Goal: Task Accomplishment & Management: Use online tool/utility

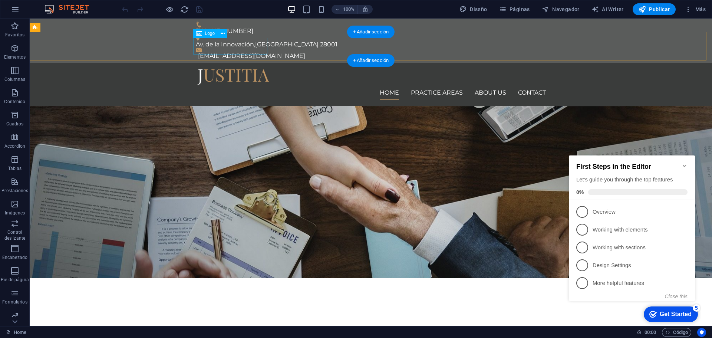
click at [245, 69] on div at bounding box center [371, 77] width 350 height 17
click at [261, 69] on div at bounding box center [371, 77] width 350 height 17
click at [263, 69] on div at bounding box center [371, 77] width 350 height 17
click at [222, 33] on icon at bounding box center [222, 34] width 4 height 8
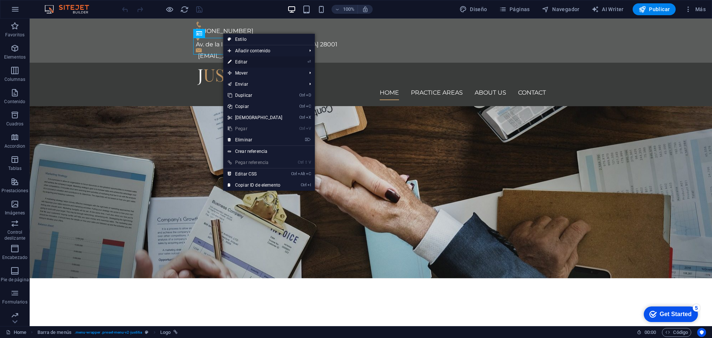
click at [256, 60] on link "⏎ Editar" at bounding box center [255, 61] width 64 height 11
select select "px"
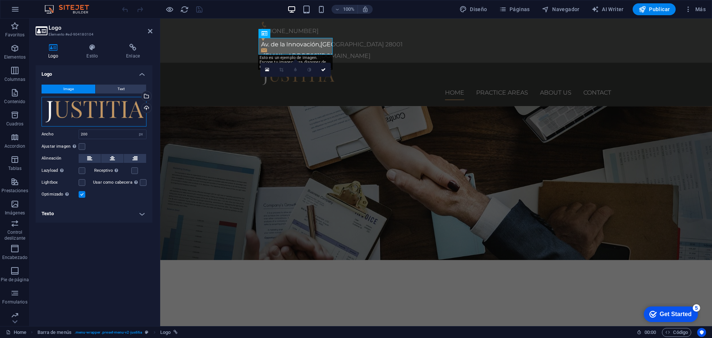
click at [140, 108] on div "Arrastra archivos aquí, haz clic para escoger archivos o selecciona archivos de…" at bounding box center [94, 112] width 105 height 30
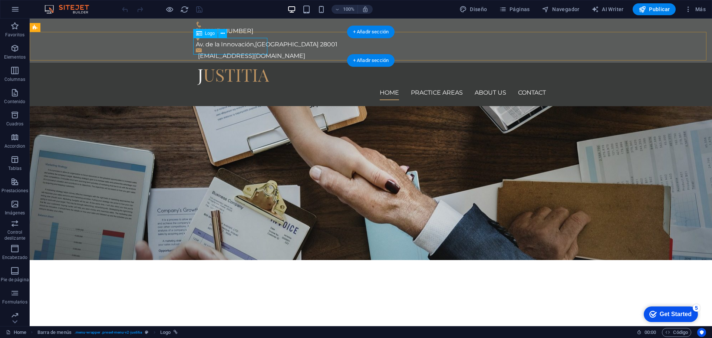
click at [234, 69] on div at bounding box center [371, 77] width 350 height 17
click at [223, 35] on icon at bounding box center [222, 34] width 4 height 8
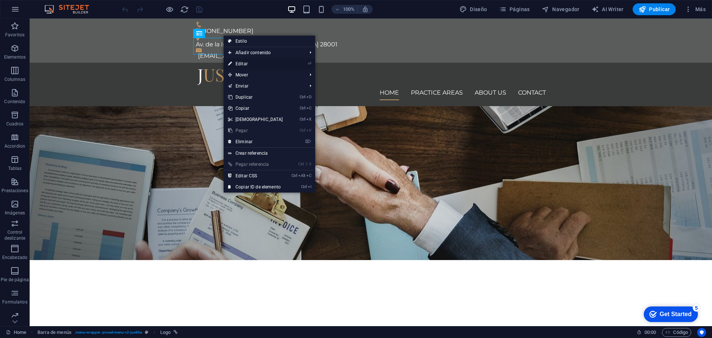
click at [258, 61] on link "⏎ Editar" at bounding box center [255, 63] width 64 height 11
select select "px"
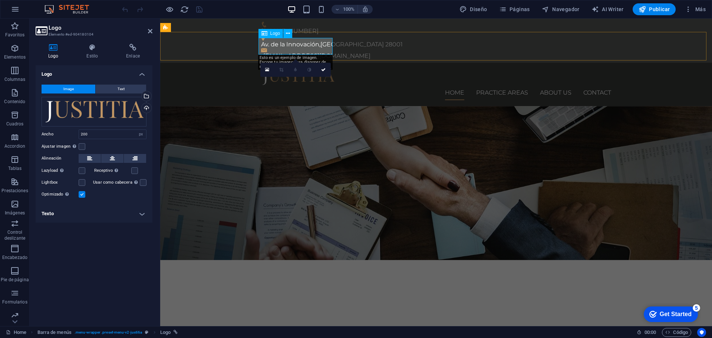
click at [272, 69] on div at bounding box center [436, 77] width 350 height 17
click at [121, 113] on div "Arrastra archivos aquí, haz clic para escoger archivos o selecciona archivos de…" at bounding box center [94, 112] width 105 height 30
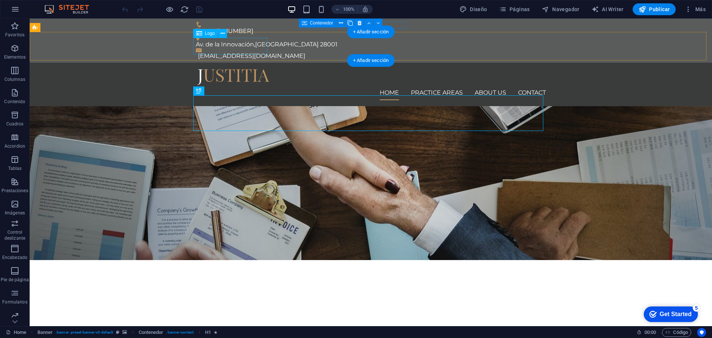
click at [223, 69] on div at bounding box center [371, 77] width 350 height 17
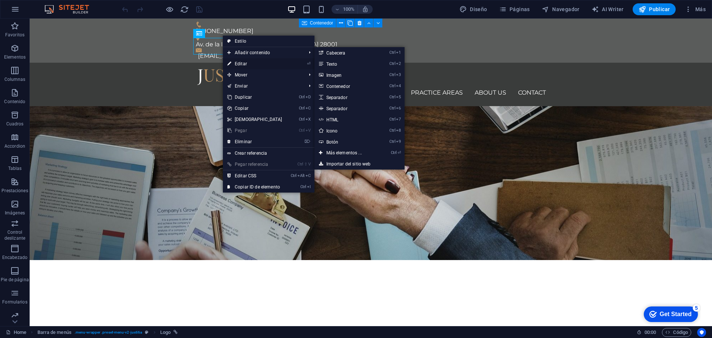
click at [255, 63] on link "⏎ Editar" at bounding box center [255, 63] width 64 height 11
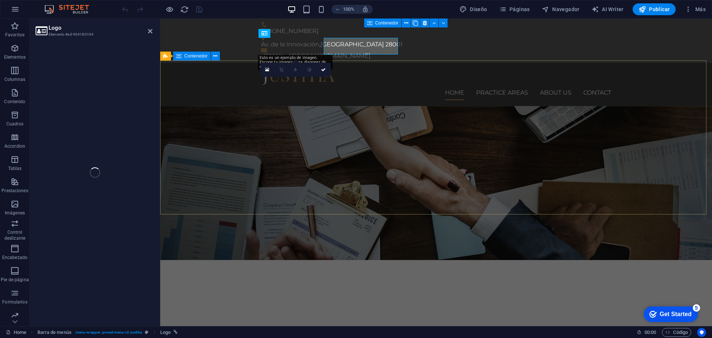
select select "px"
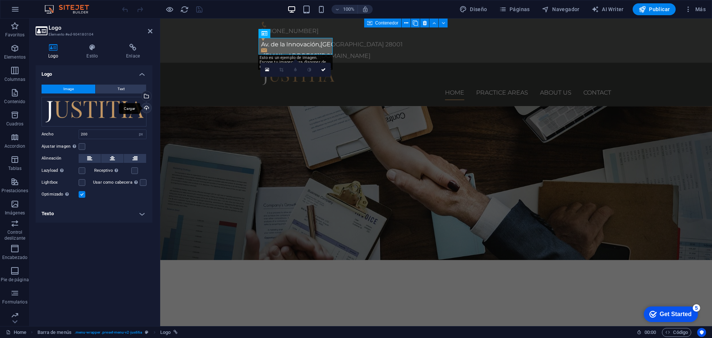
click at [148, 108] on div "Cargar" at bounding box center [145, 108] width 11 height 11
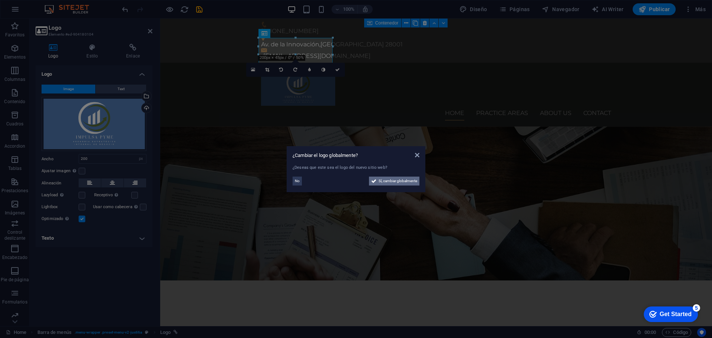
click at [391, 181] on span "Sí, cambiar globalmente" at bounding box center [397, 180] width 39 height 9
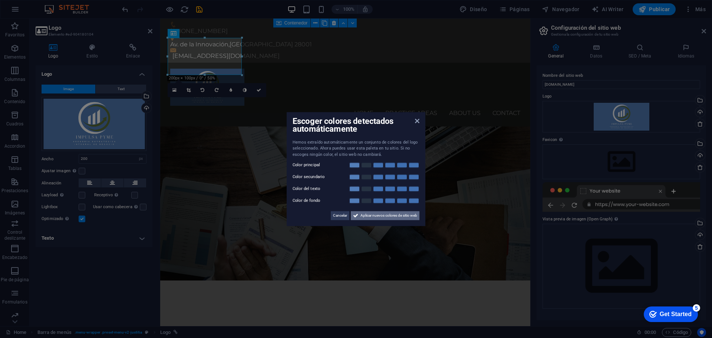
click at [391, 214] on span "Aplicar nuevos colores de sitio web" at bounding box center [388, 215] width 57 height 9
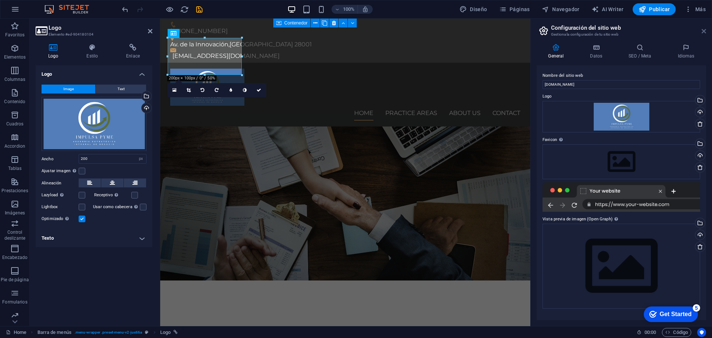
drag, startPoint x: 701, startPoint y: 30, endPoint x: 529, endPoint y: 22, distance: 172.1
click at [701, 30] on icon at bounding box center [703, 31] width 4 height 6
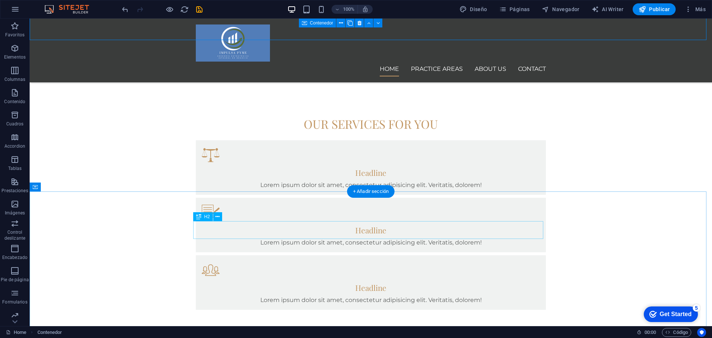
scroll to position [445, 0]
